Goal: Task Accomplishment & Management: Check status

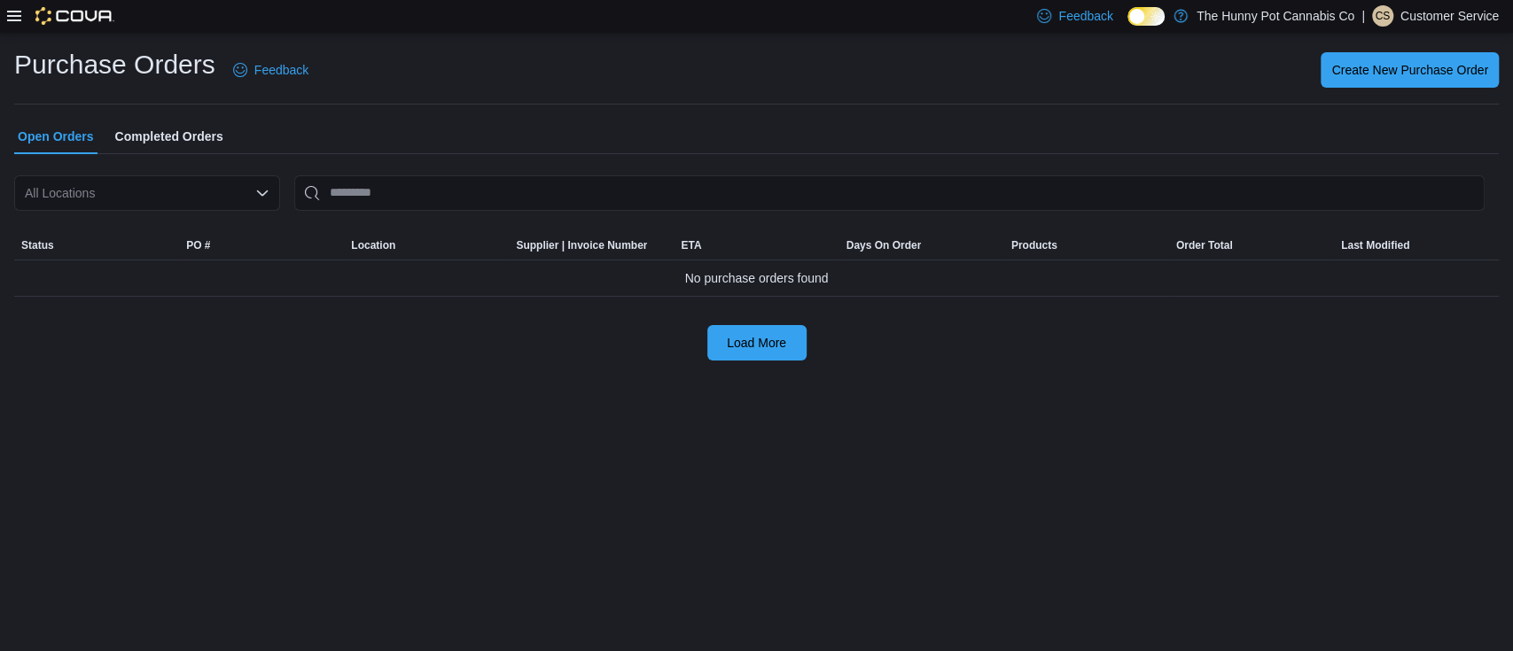
click at [418, 90] on div "Purchase Orders Feedback Create New Purchase Order" at bounding box center [756, 70] width 1484 height 46
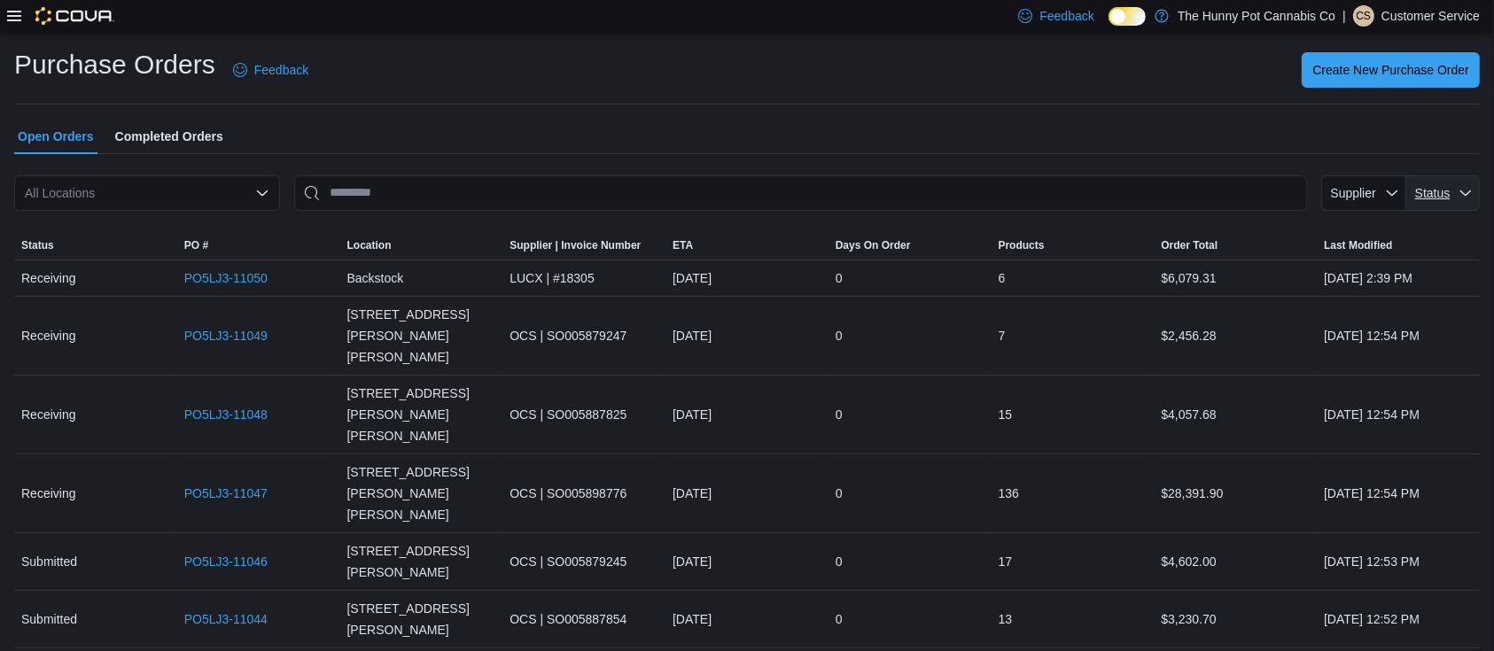
click at [1446, 175] on span "Status" at bounding box center [1443, 192] width 59 height 35
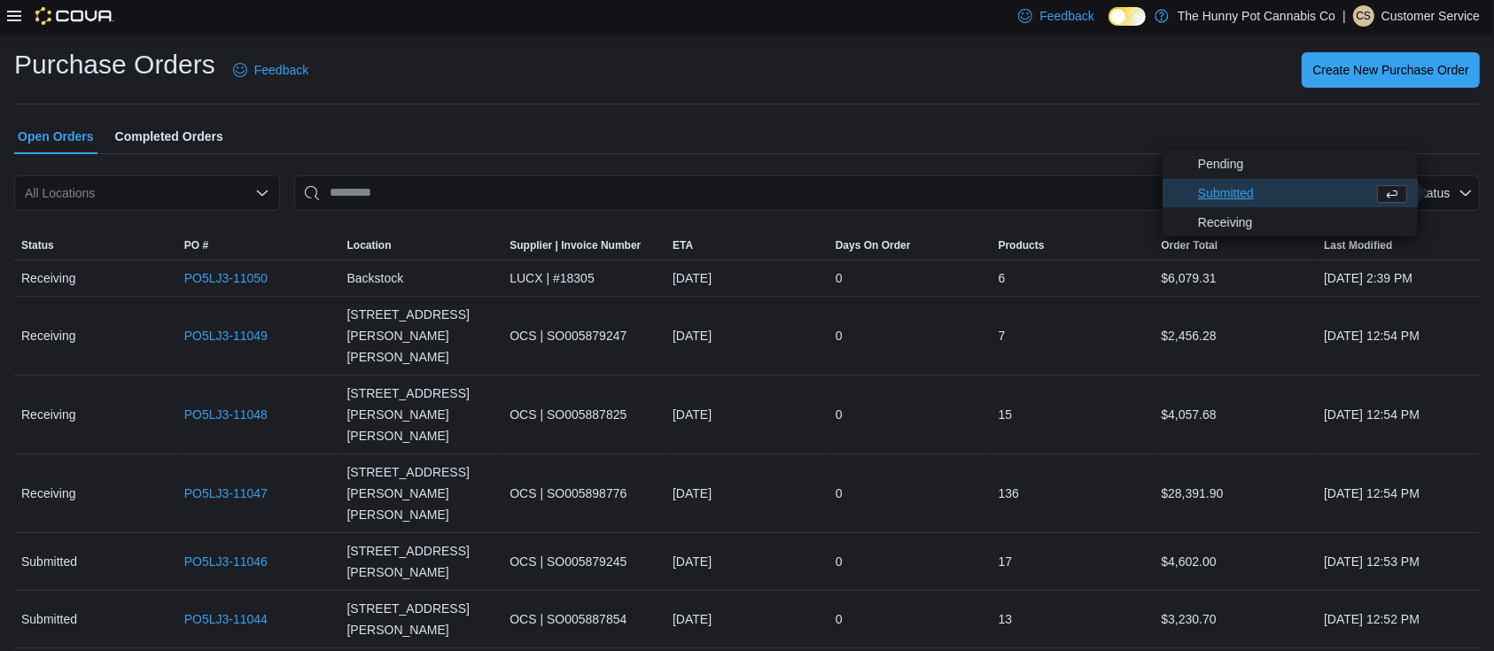
click at [1230, 199] on span "Submitted" at bounding box center [1282, 193] width 168 height 21
type input "**********"
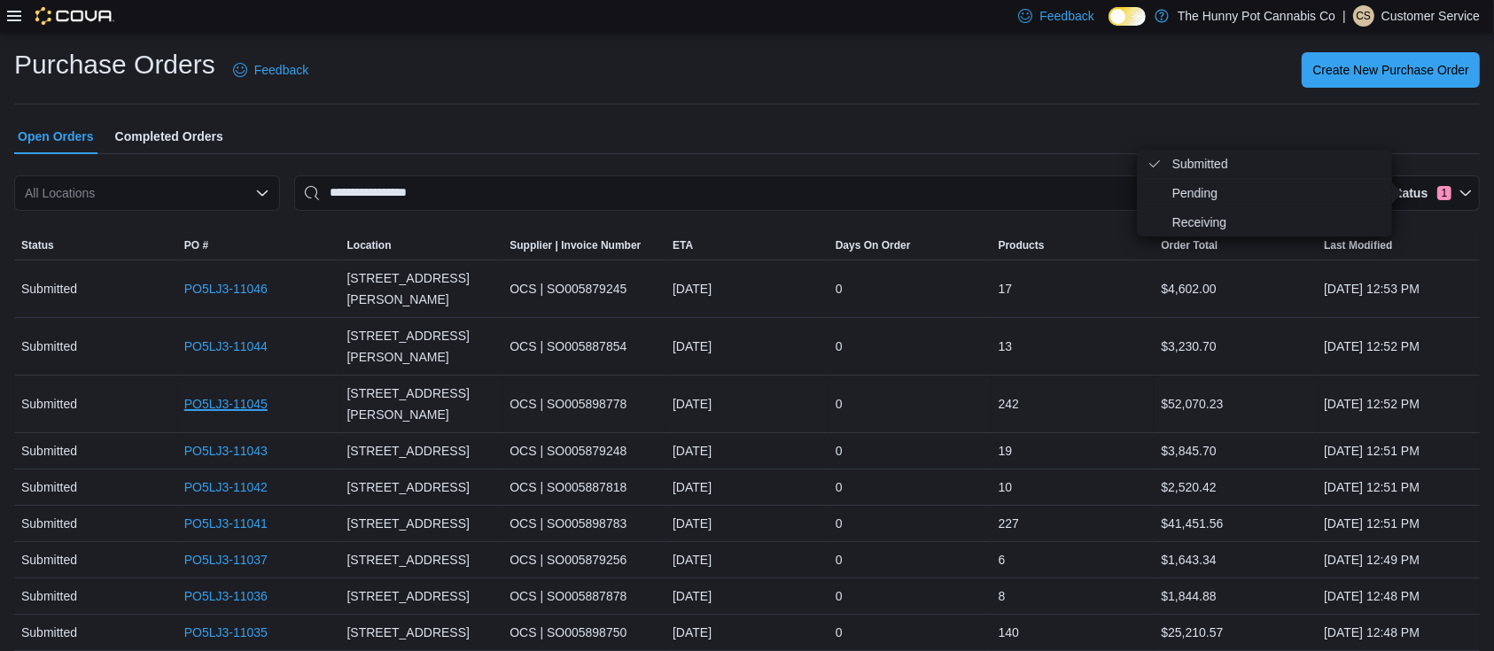
click at [222, 393] on link "PO5LJ3-11045" at bounding box center [225, 403] width 83 height 21
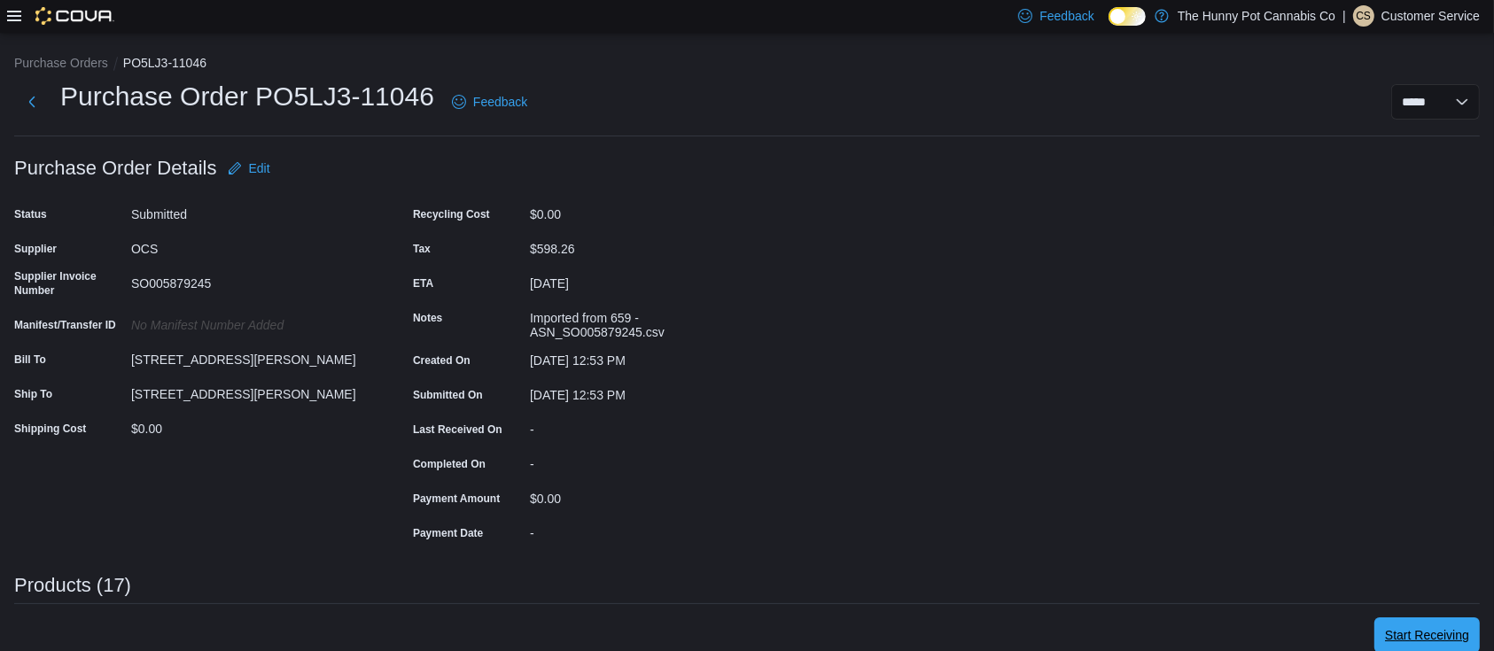
click at [1407, 620] on span "Start Receiving" at bounding box center [1427, 635] width 84 height 35
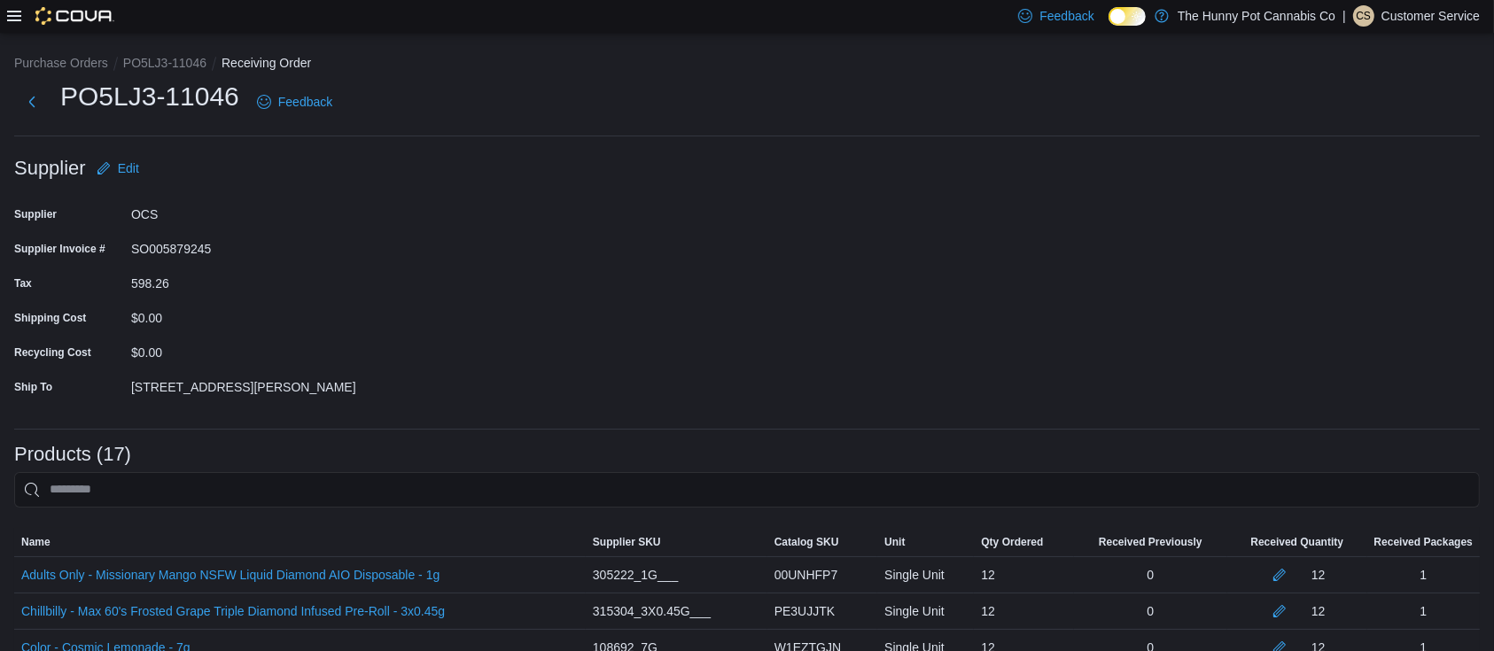
scroll to position [592, 0]
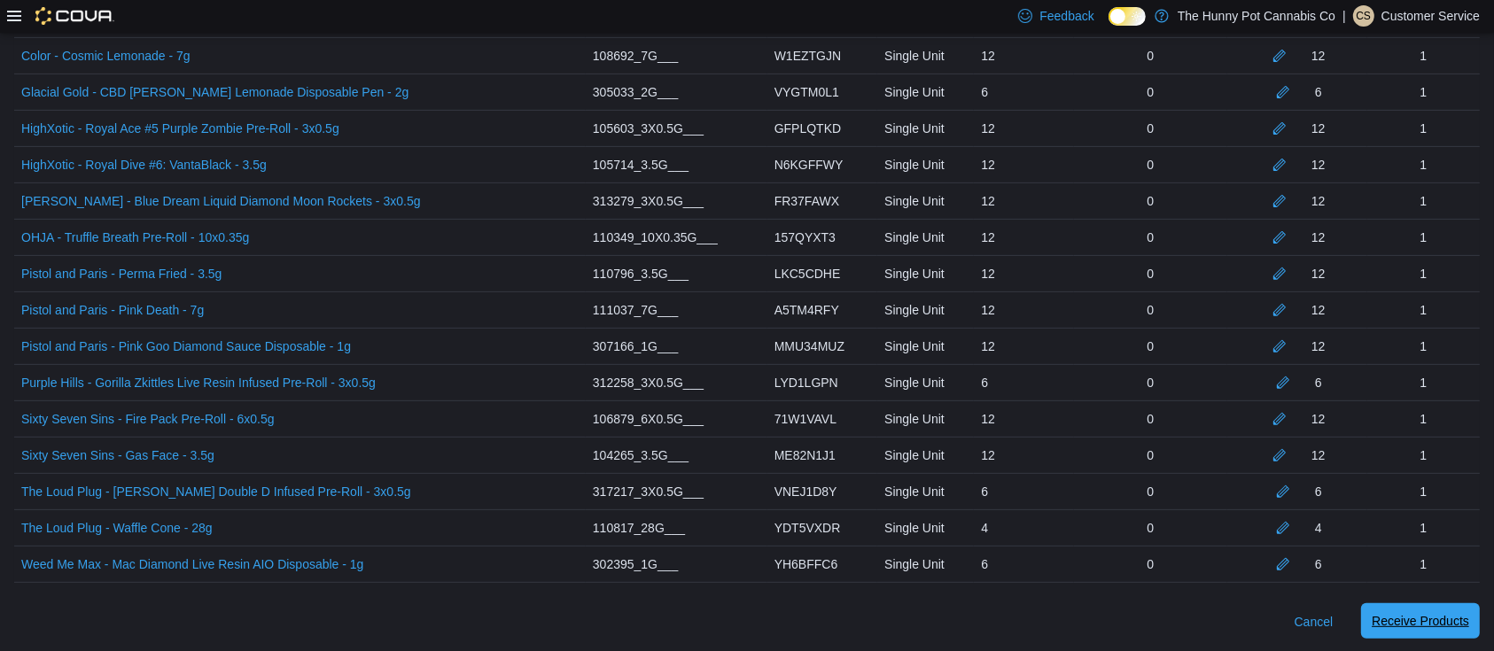
click at [1424, 606] on span "Receive Products" at bounding box center [1420, 621] width 97 height 35
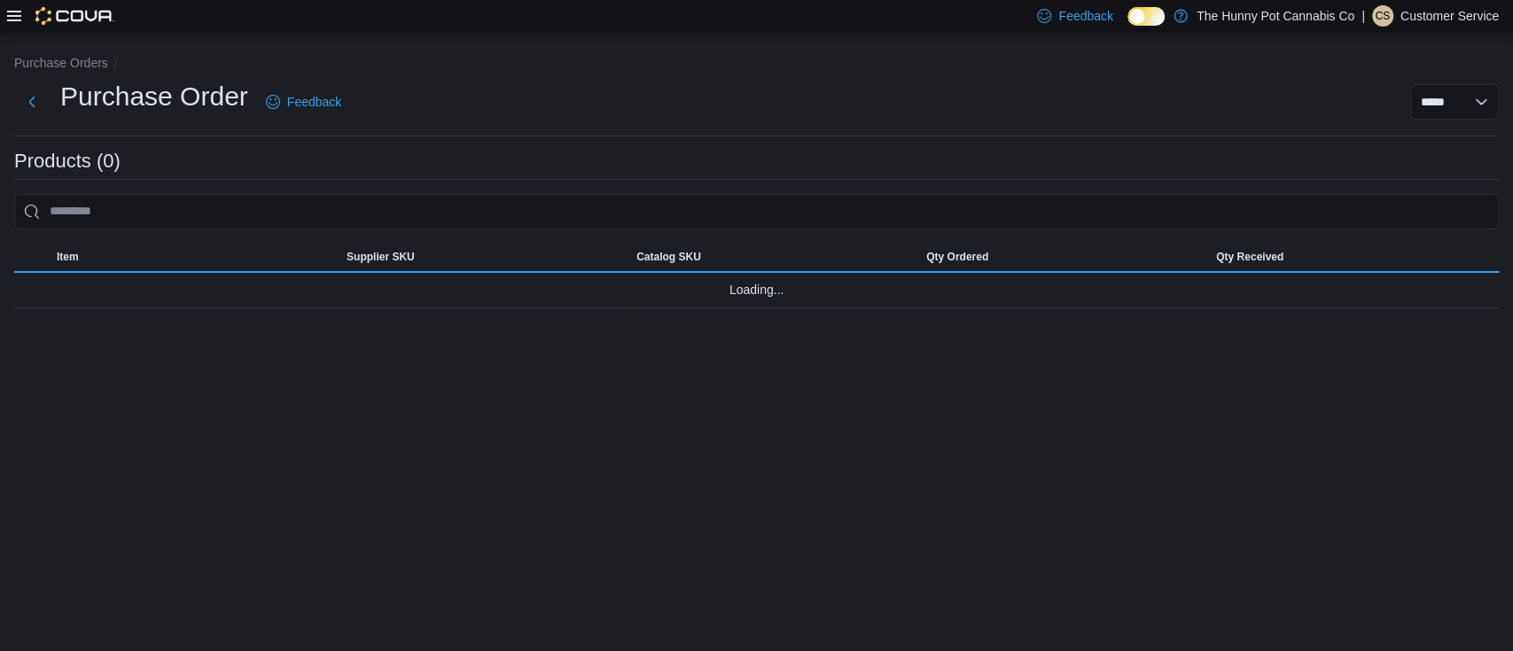
click at [454, 84] on div "**********" at bounding box center [930, 101] width 1136 height 35
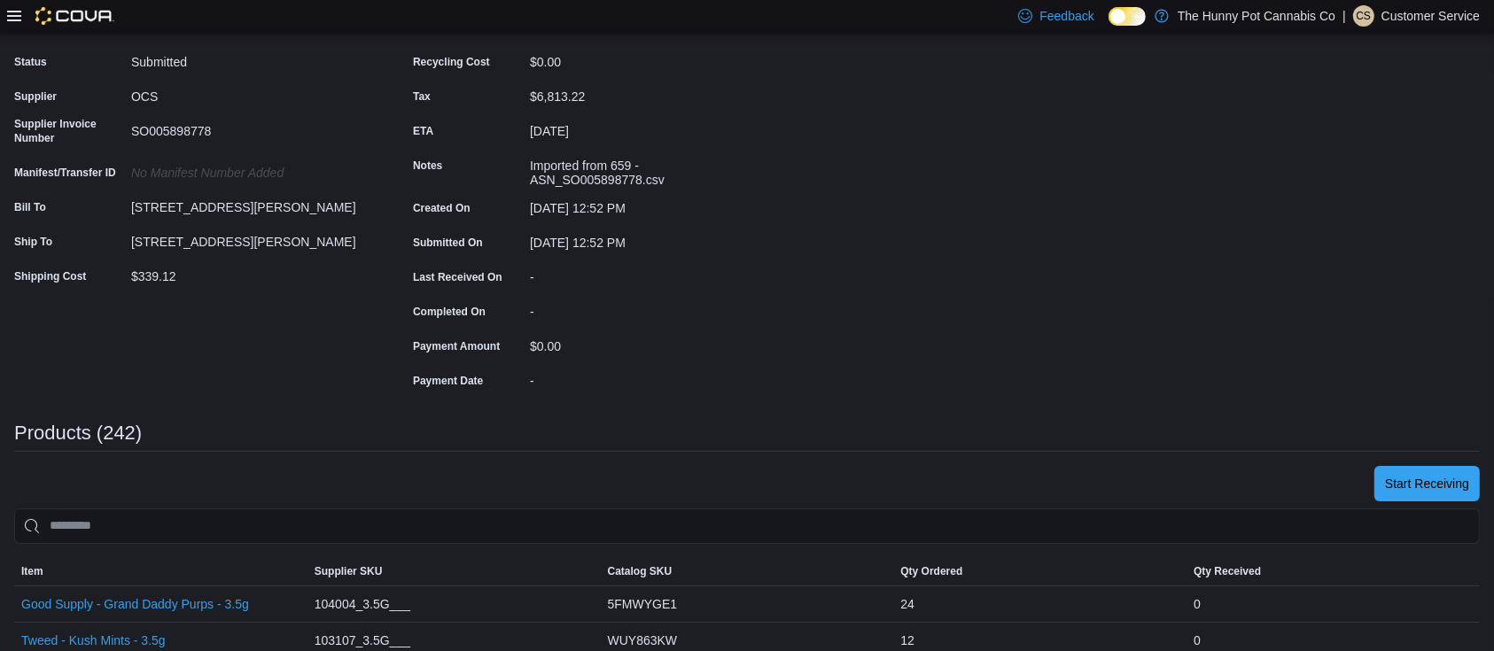
scroll to position [153, 0]
click at [1430, 476] on span "Start Receiving" at bounding box center [1427, 482] width 84 height 18
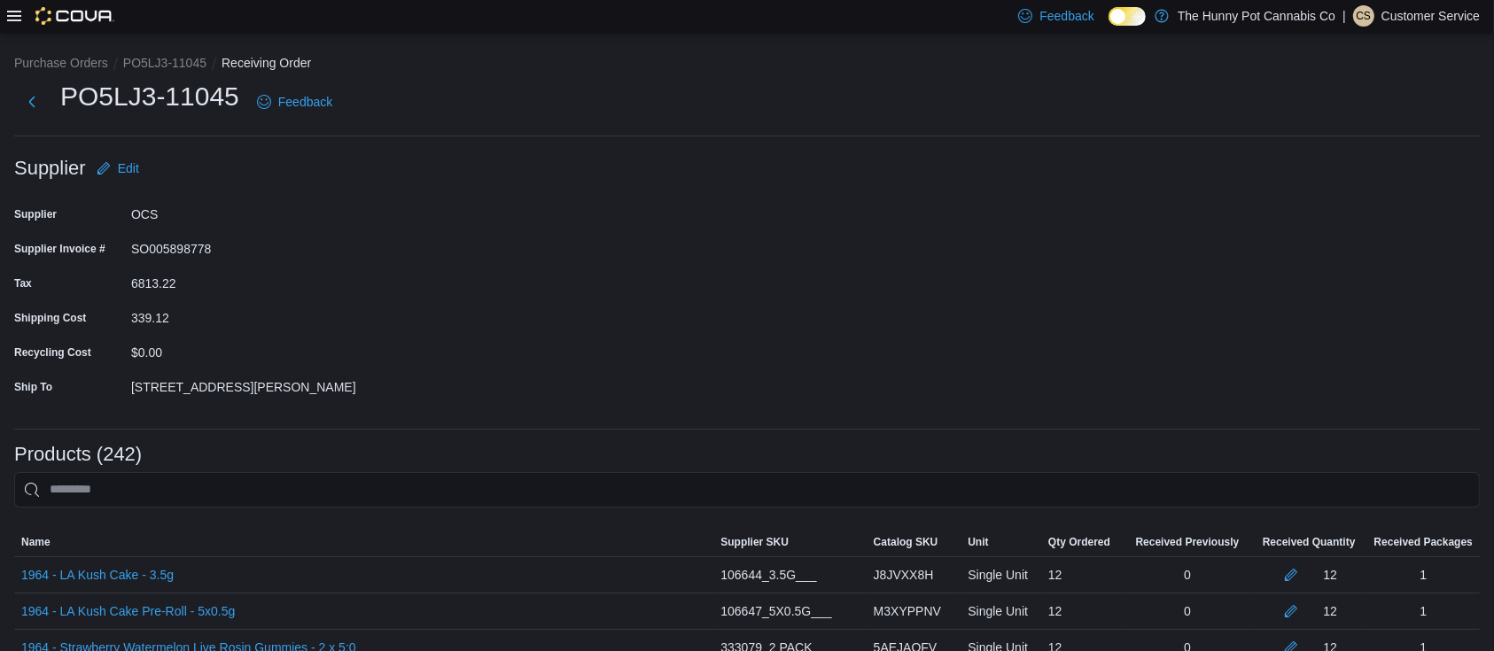
scroll to position [8746, 0]
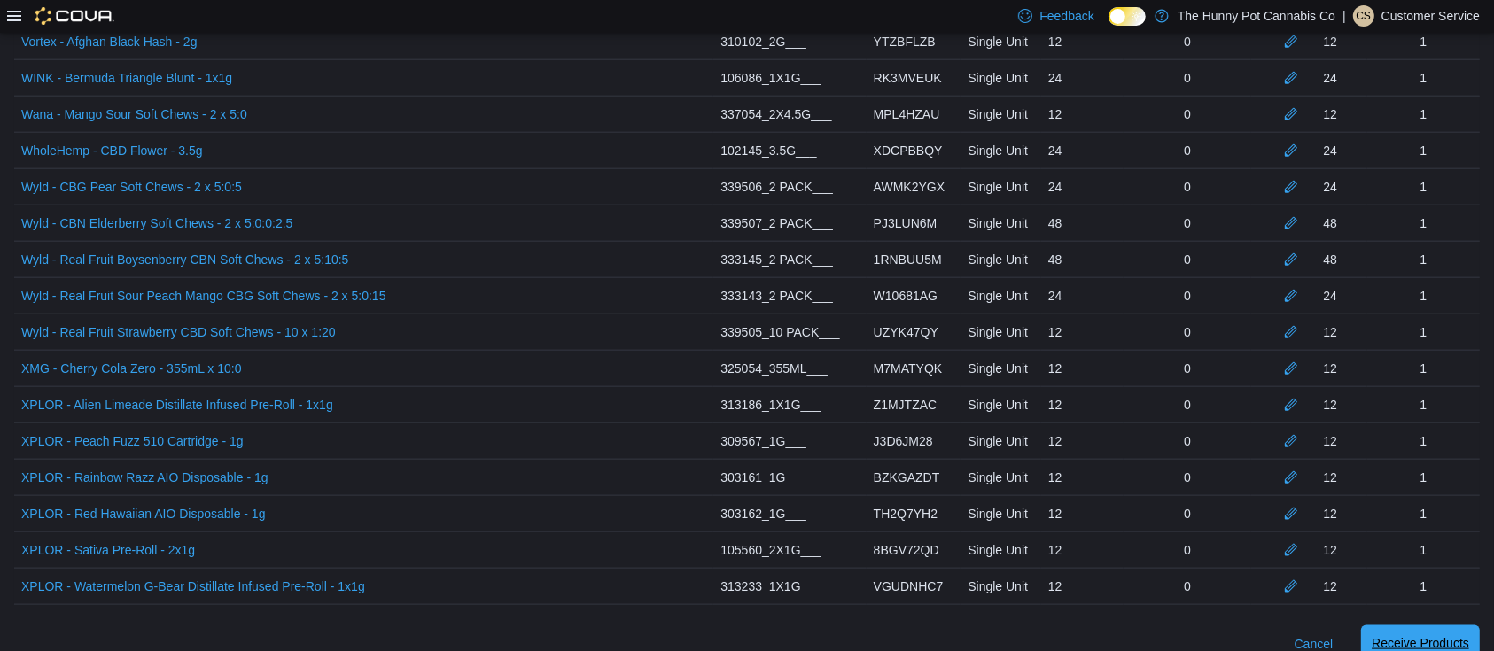
click at [1454, 635] on span "Receive Products" at bounding box center [1420, 644] width 97 height 18
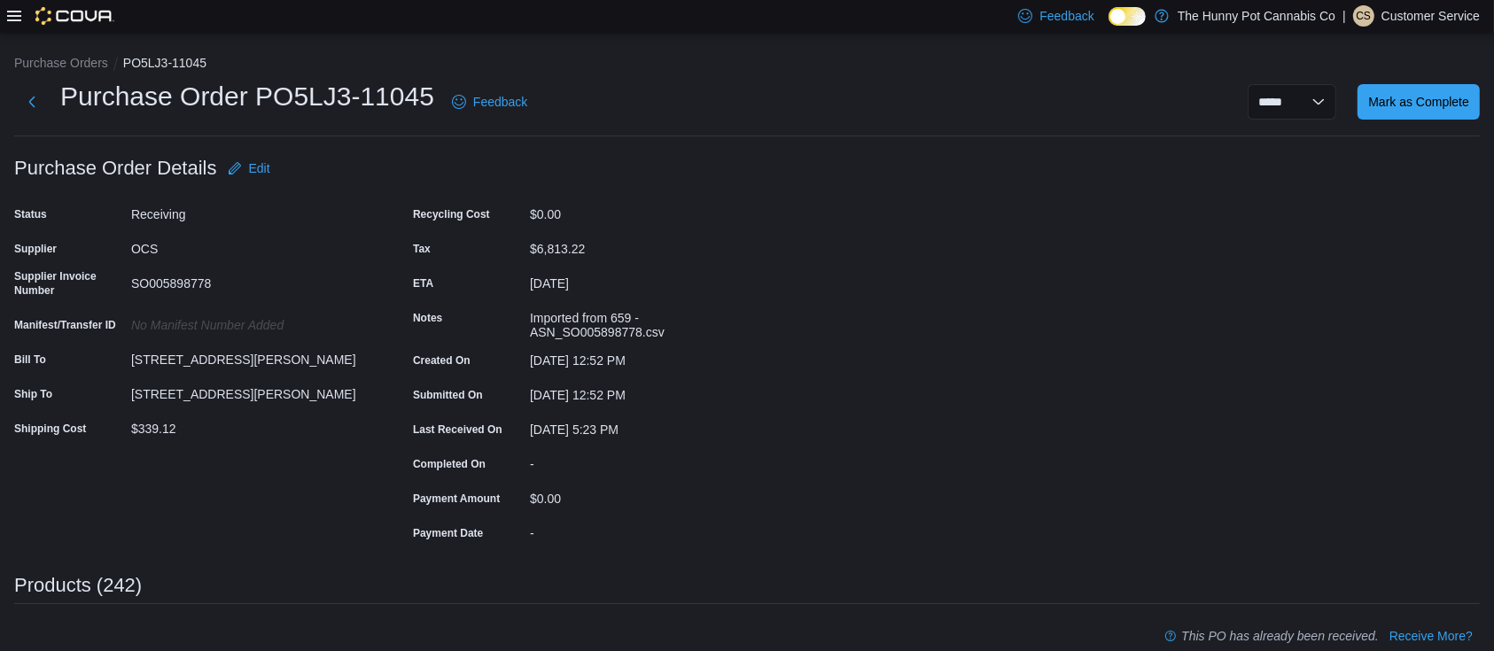
click at [354, 273] on div "SO005898778" at bounding box center [250, 279] width 238 height 21
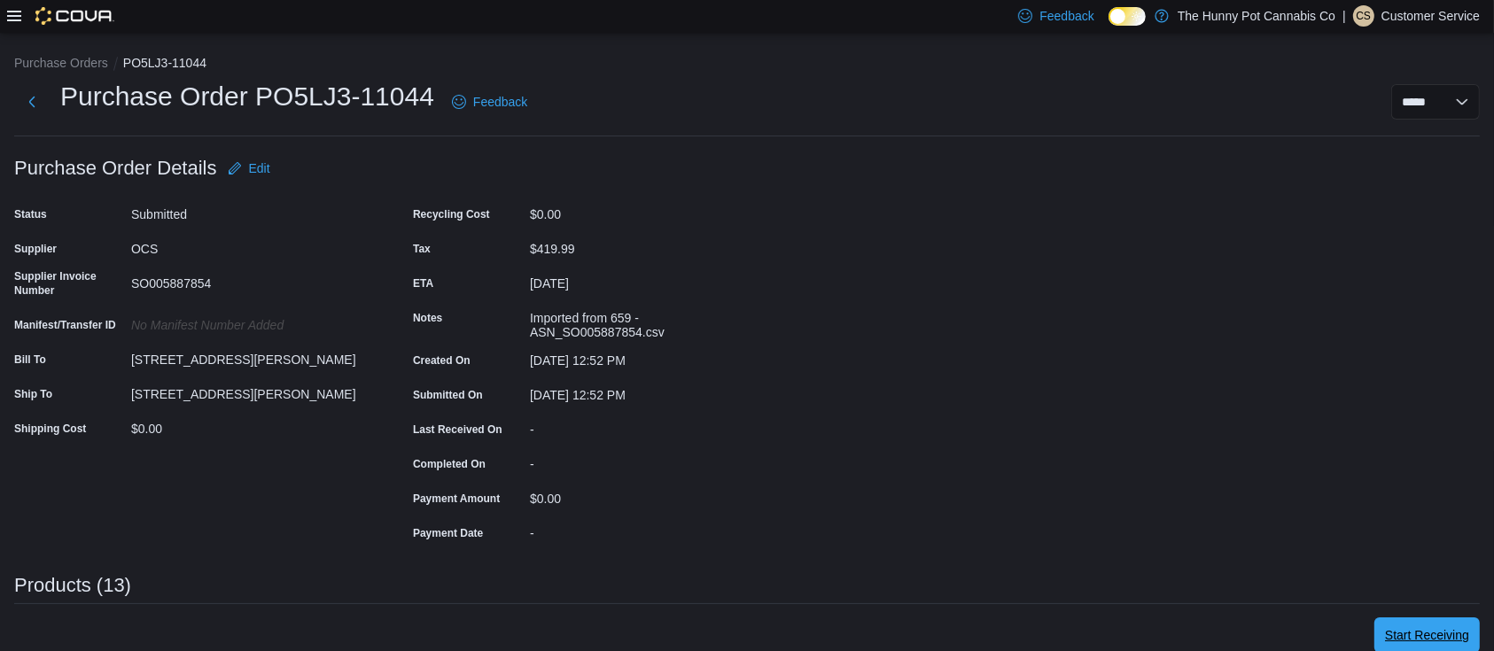
click at [1438, 625] on span "Start Receiving" at bounding box center [1427, 635] width 84 height 35
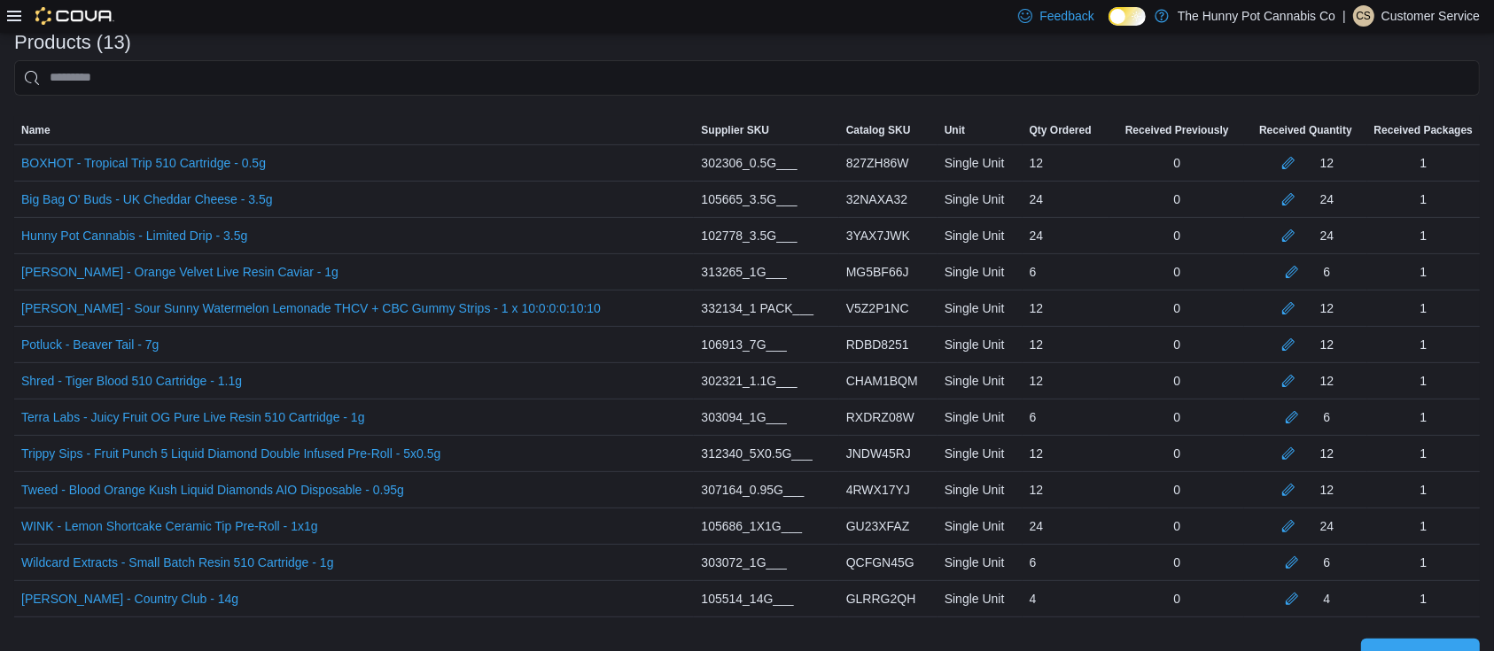
scroll to position [447, 0]
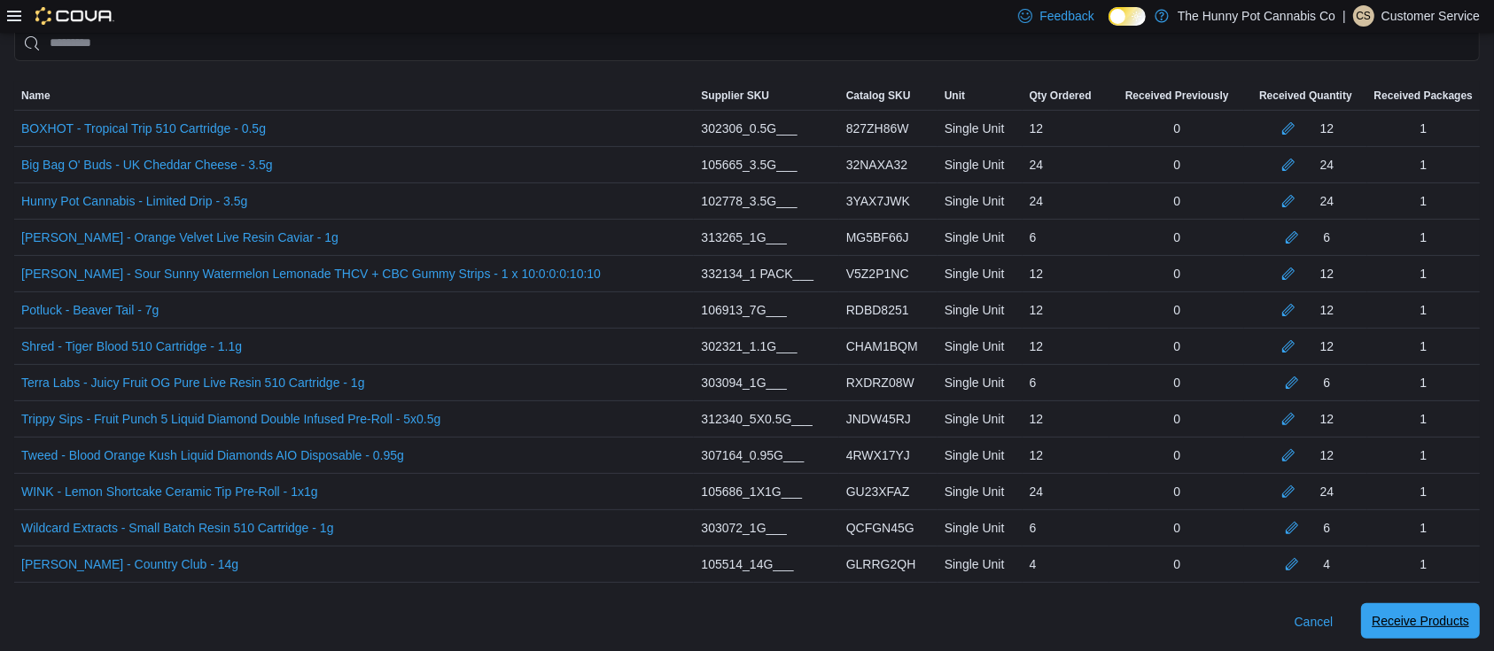
click at [1438, 619] on span "Receive Products" at bounding box center [1420, 621] width 97 height 18
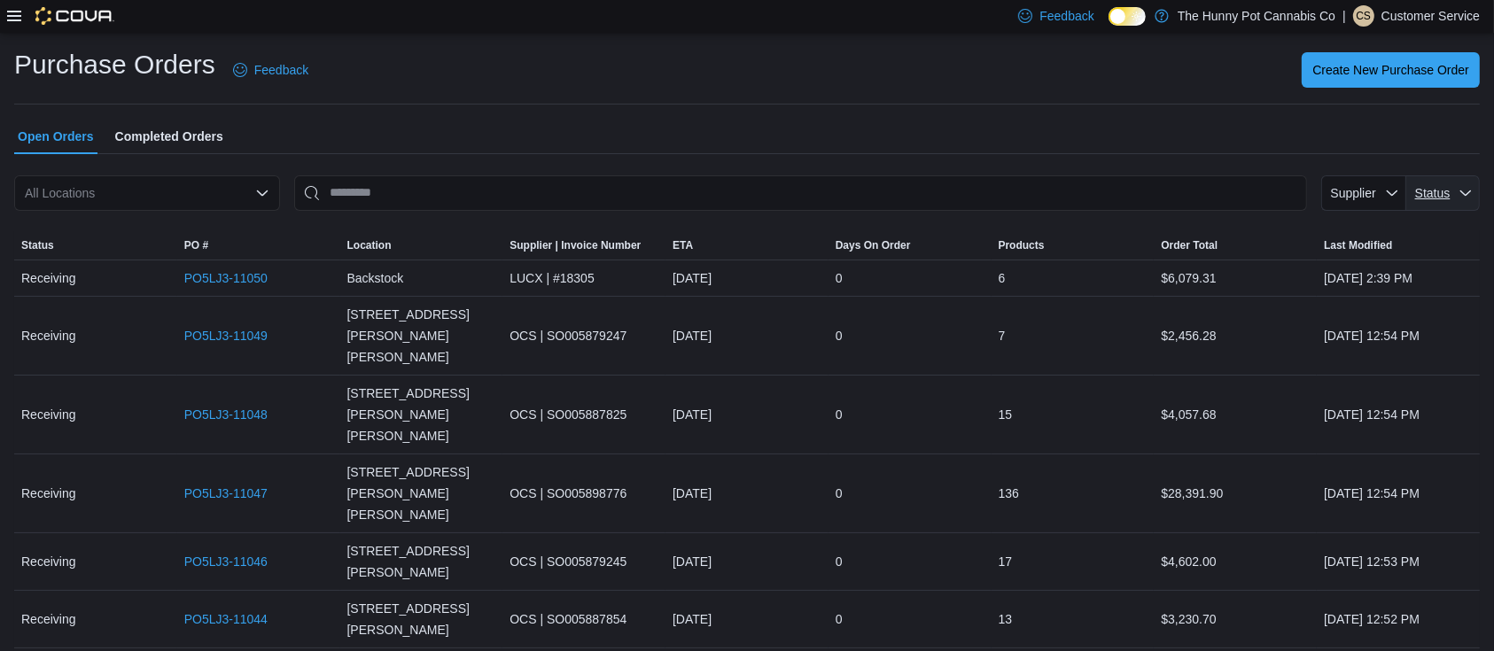
click at [1432, 193] on span "Status" at bounding box center [1433, 193] width 38 height 18
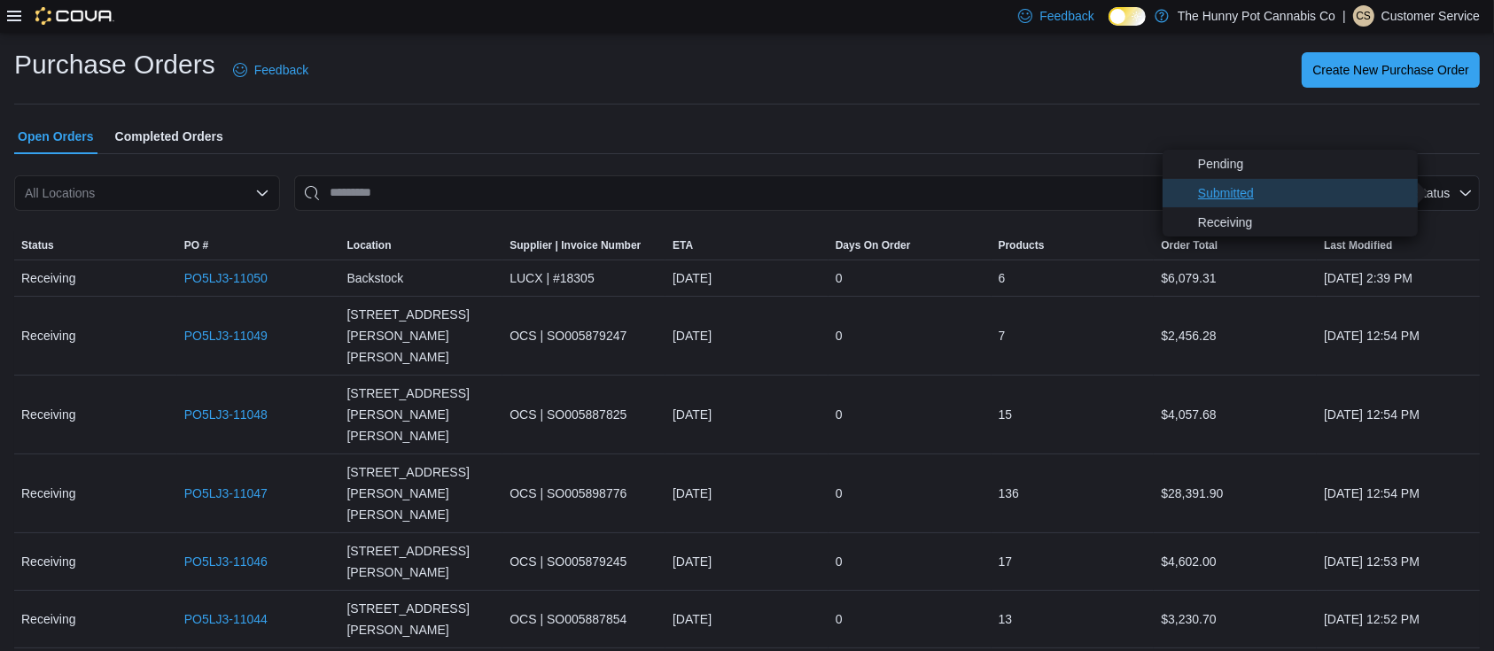
click at [1271, 195] on span "Submitted" at bounding box center [1302, 193] width 209 height 21
type input "**********"
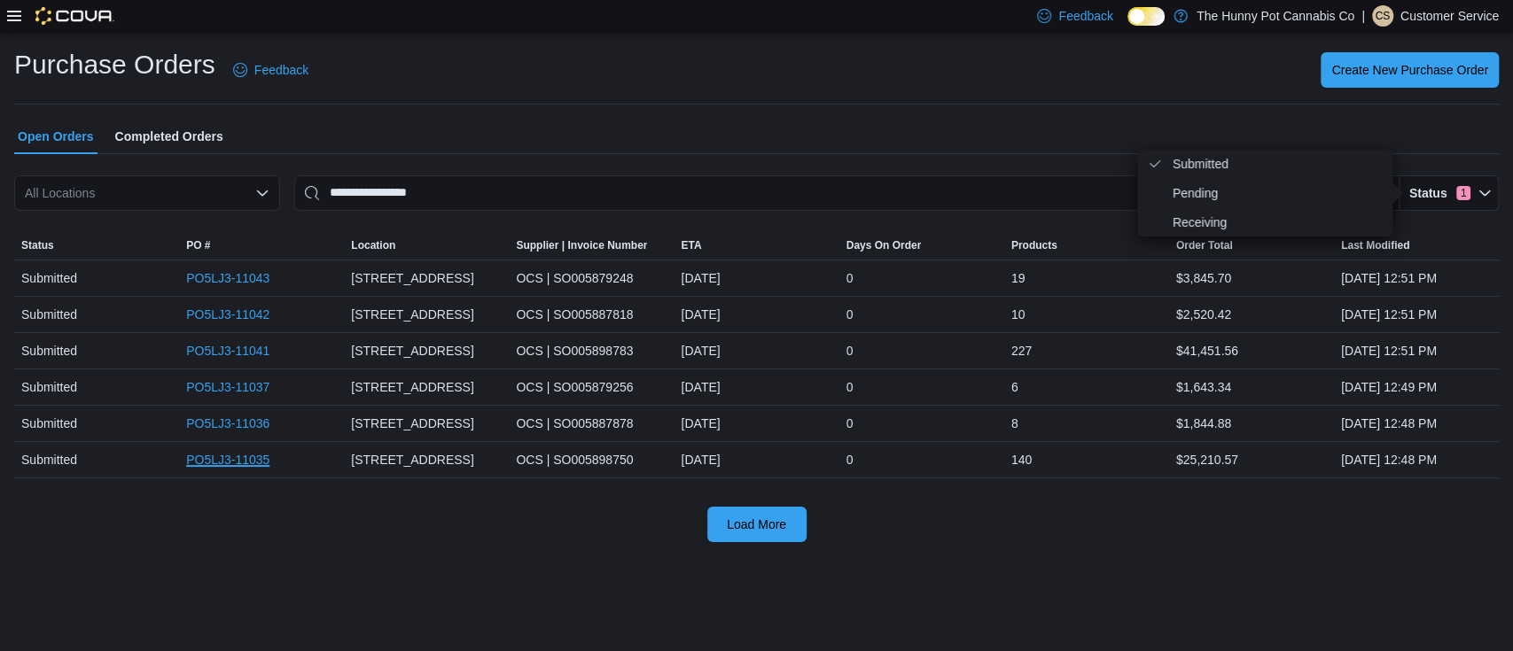
click at [247, 454] on link "PO5LJ3-11035" at bounding box center [227, 459] width 83 height 21
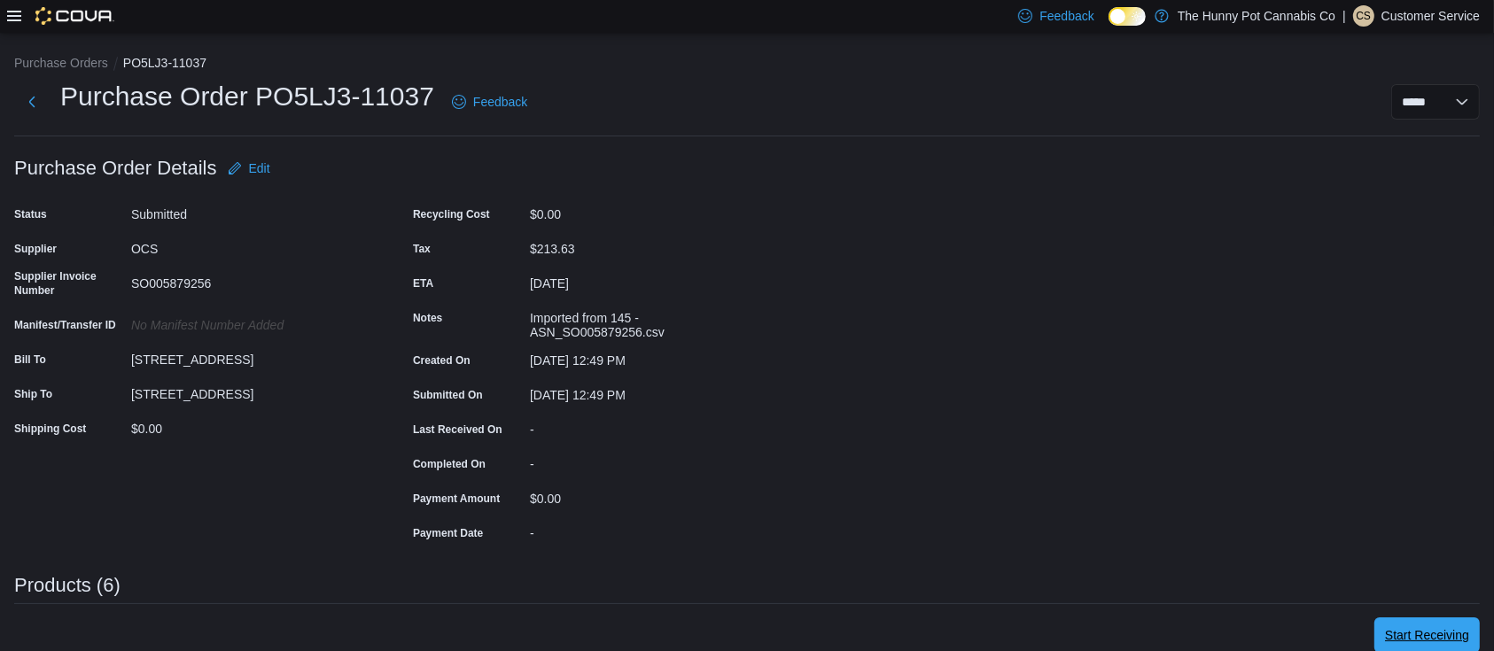
click at [1443, 635] on span "Start Receiving" at bounding box center [1427, 636] width 84 height 18
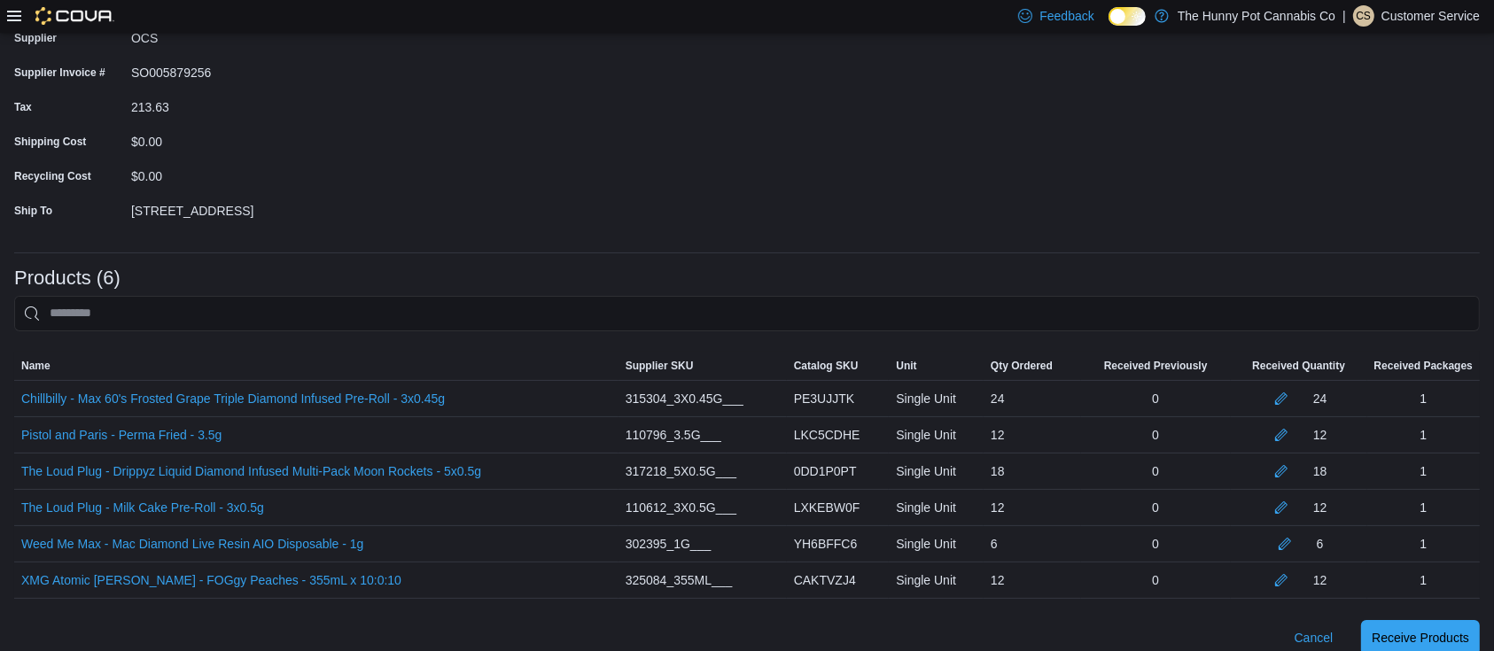
scroll to position [193, 0]
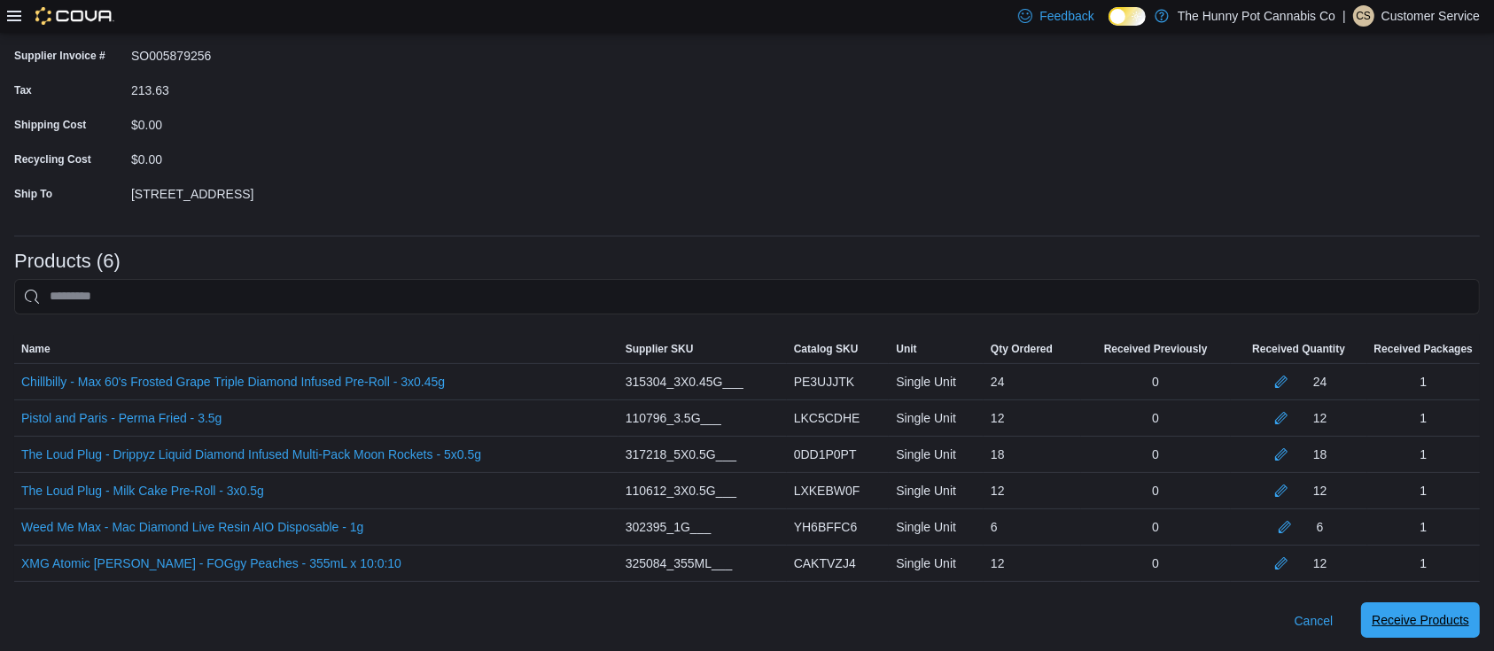
click at [1446, 608] on span "Receive Products" at bounding box center [1420, 620] width 97 height 35
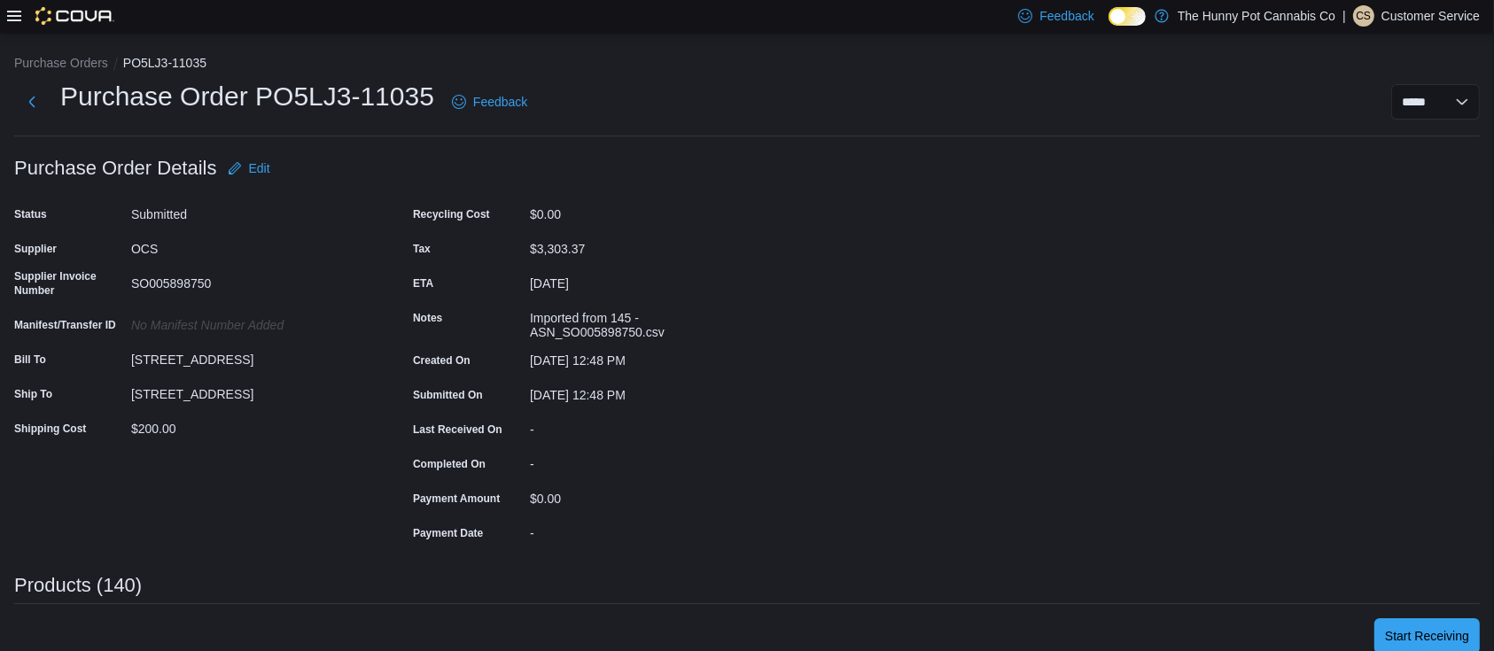
click at [339, 215] on div "Submitted" at bounding box center [250, 210] width 238 height 21
click at [1428, 621] on span "Start Receiving" at bounding box center [1427, 635] width 84 height 35
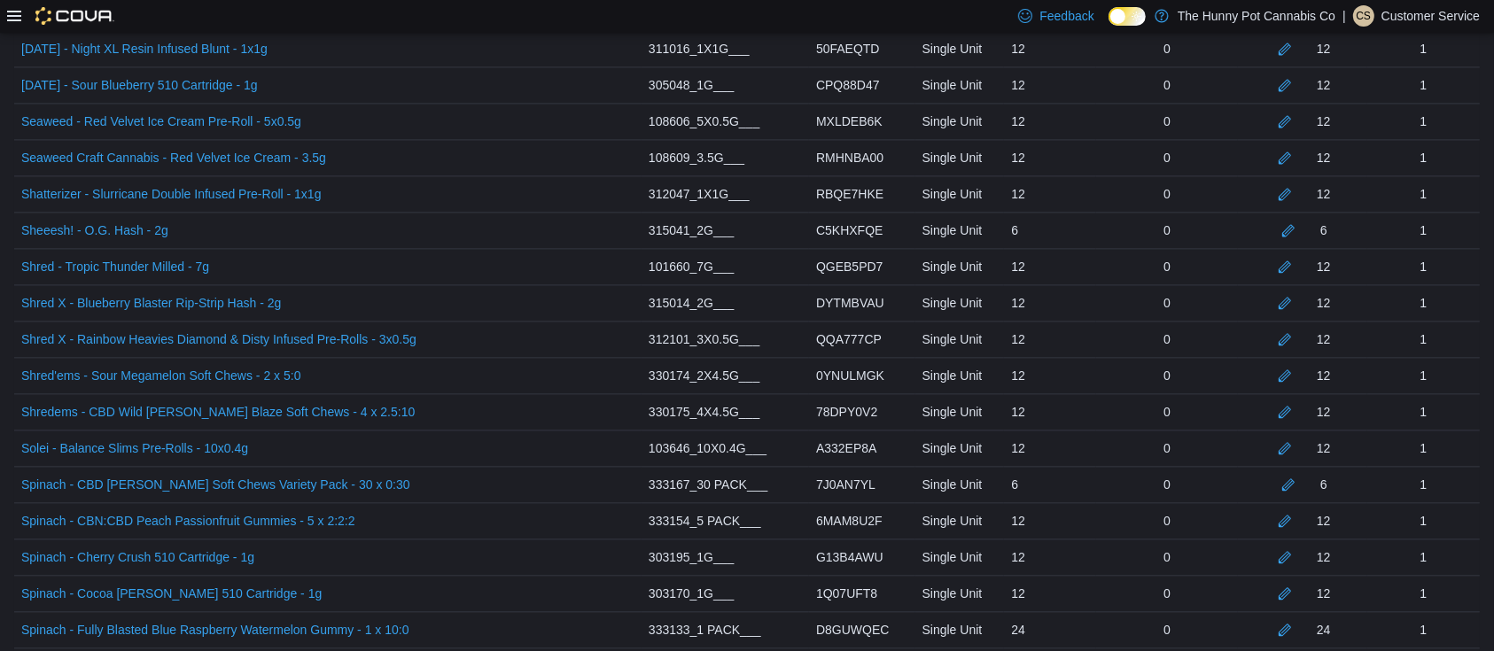
scroll to position [5049, 0]
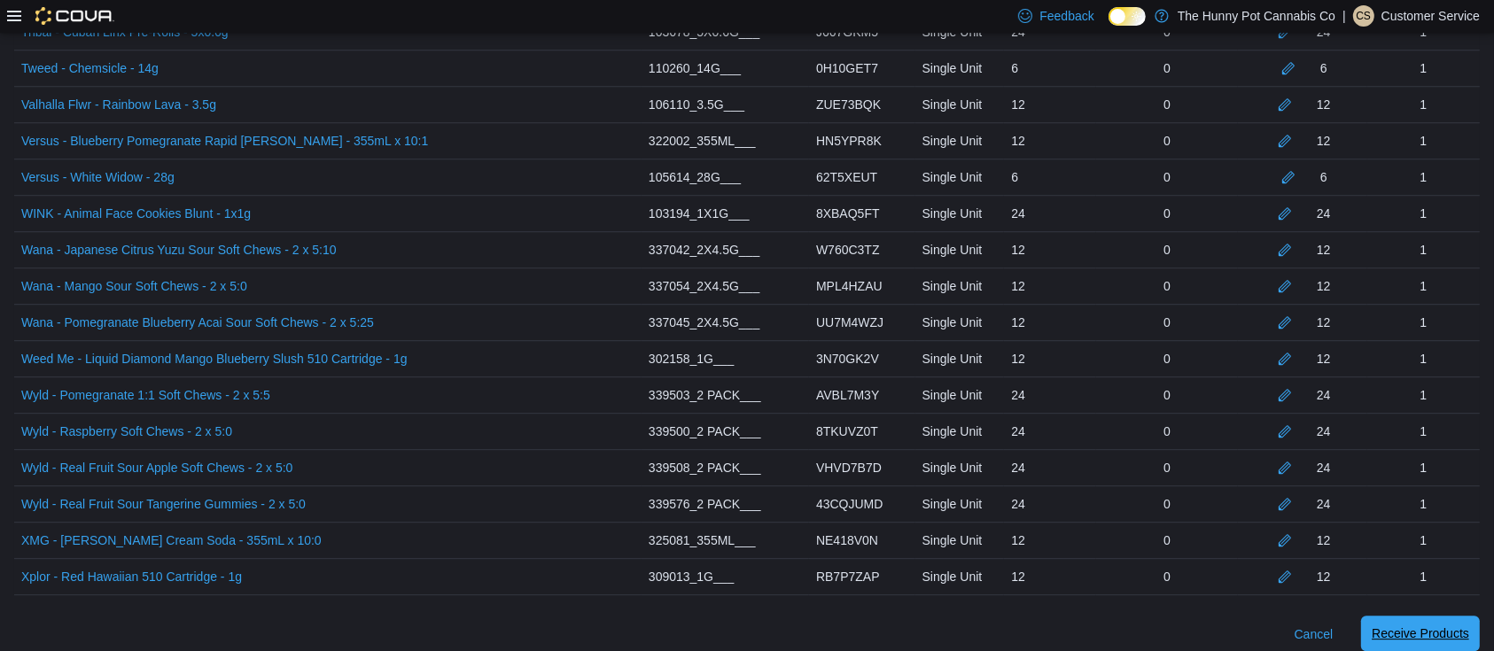
click at [1404, 634] on span "Receive Products" at bounding box center [1420, 633] width 97 height 35
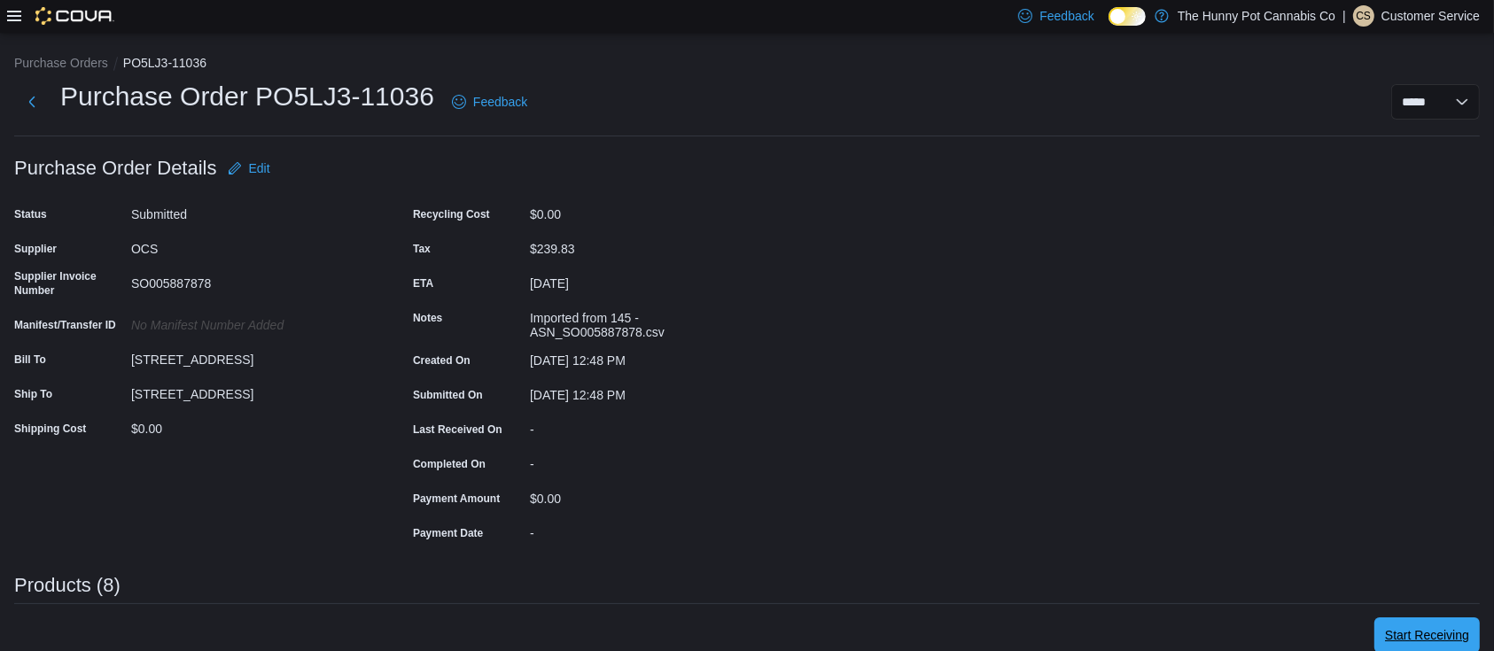
click at [1455, 619] on span "Start Receiving" at bounding box center [1427, 635] width 84 height 35
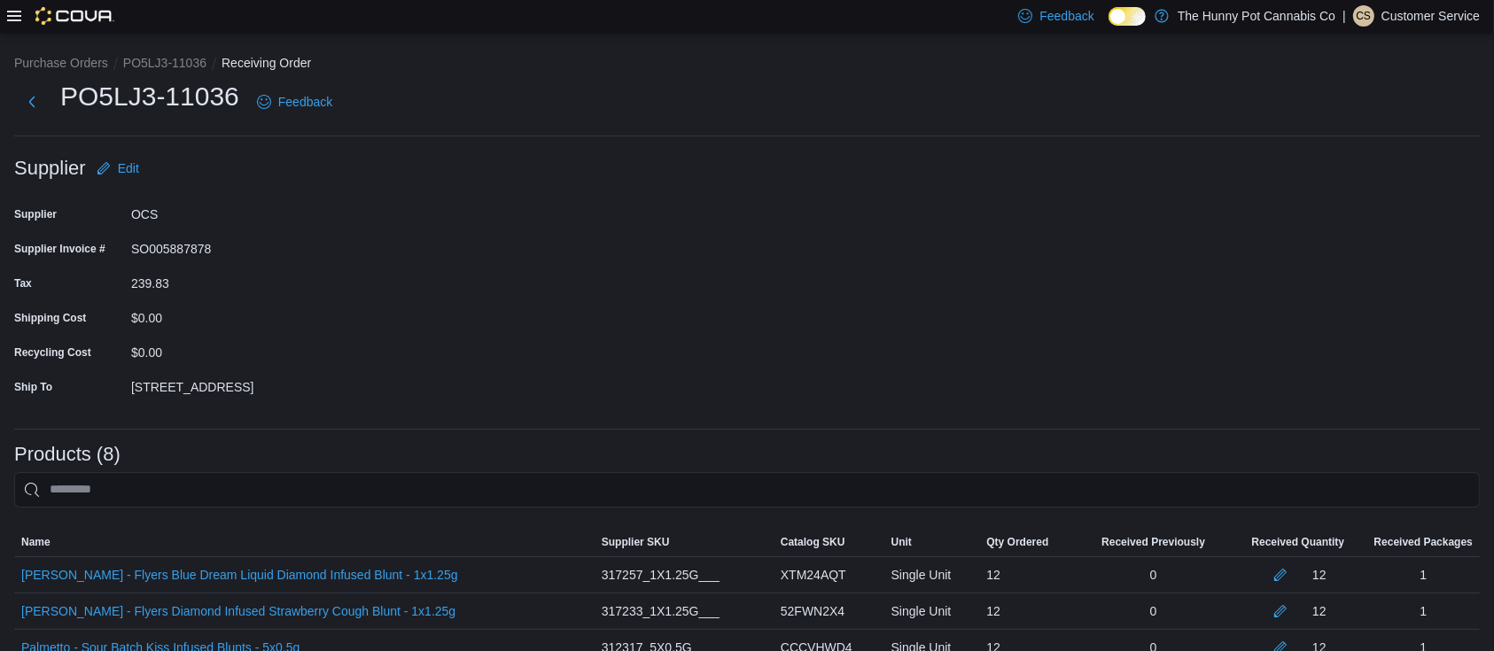
scroll to position [266, 0]
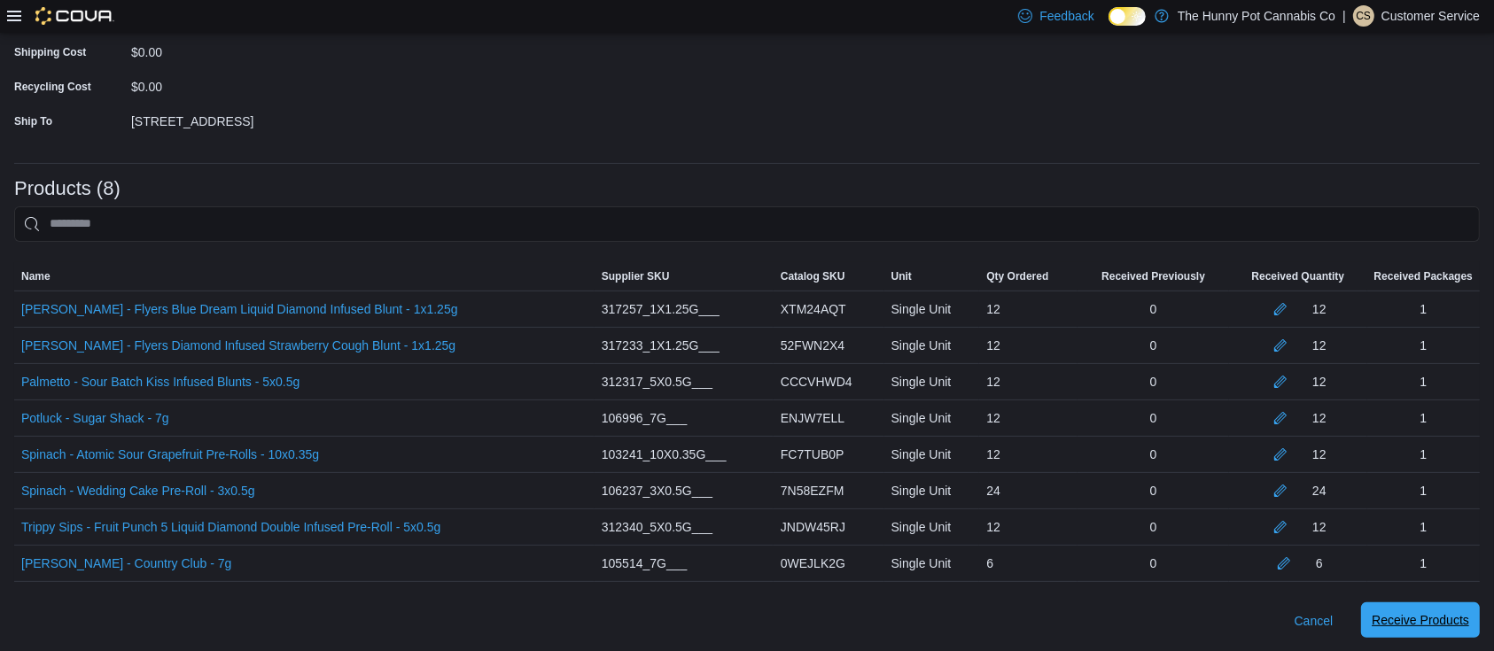
click at [1416, 629] on span "Receive Products" at bounding box center [1420, 620] width 97 height 35
